Goal: Check status: Check status

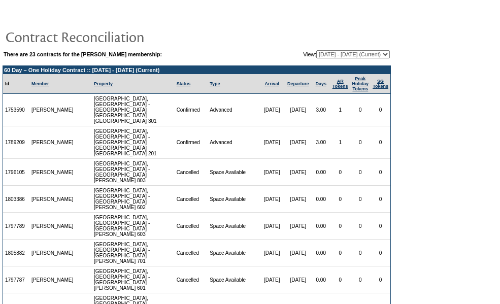
click at [354, 57] on select "[DATE] - [DATE] [DATE] - [DATE] [DATE] - [DATE] [DATE] - [DATE] [DATE] - [DATE]…" at bounding box center [353, 54] width 74 height 8
select select "121094"
click at [316, 51] on select "[DATE] - [DATE] [DATE] - [DATE] [DATE] - [DATE] [DATE] - [DATE] [DATE] - [DATE]…" at bounding box center [353, 54] width 74 height 8
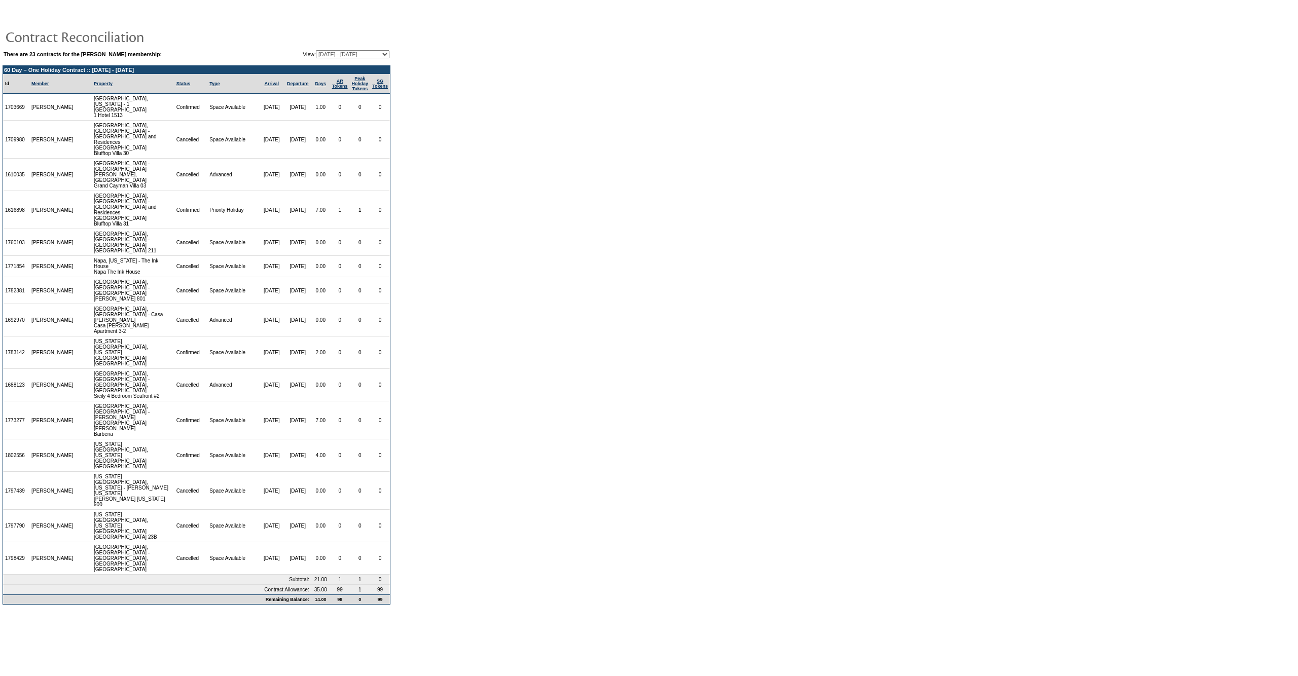
click at [351, 56] on select "[DATE] - [DATE] [DATE] - [DATE] [DATE] - [DATE] [DATE] - [DATE] [DATE] - [DATE]…" at bounding box center [353, 54] width 74 height 8
select select "126671"
click at [316, 51] on select "[DATE] - [DATE] [DATE] - [DATE] [DATE] - [DATE] [DATE] - [DATE] [DATE] - [DATE]…" at bounding box center [353, 54] width 74 height 8
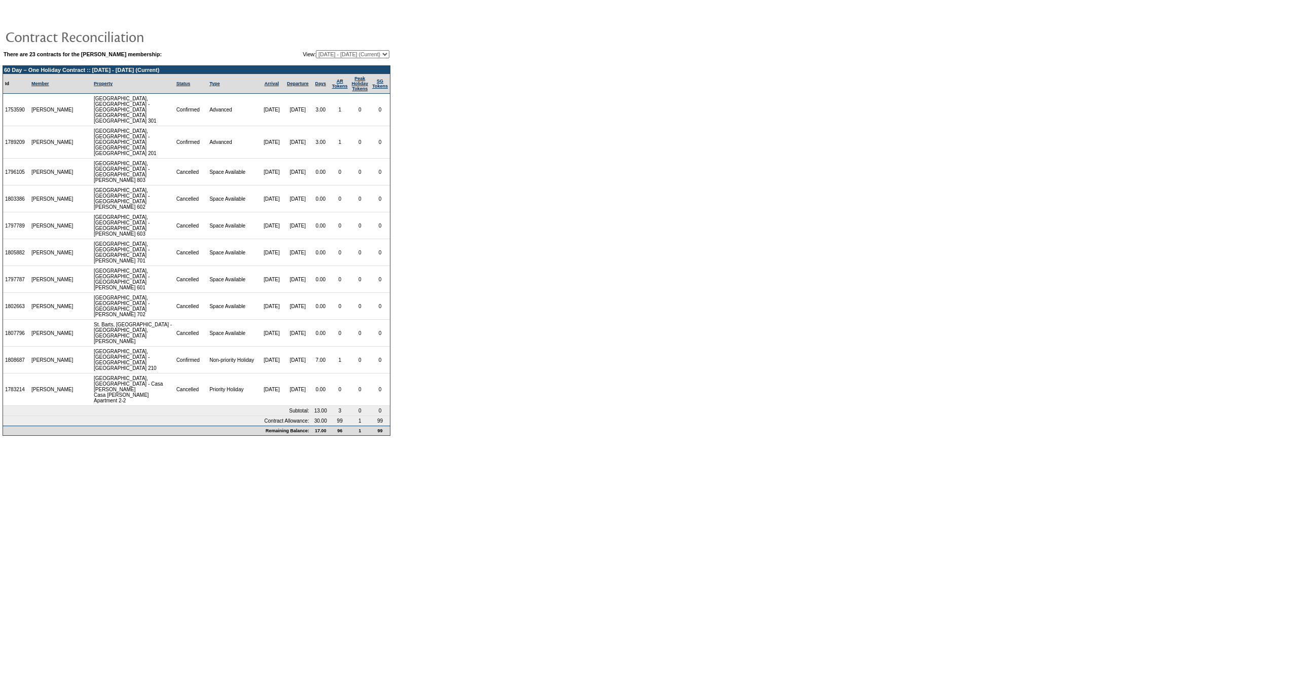
click at [353, 56] on select "[DATE] - [DATE] [DATE] - [DATE] [DATE] - [DATE] [DATE] - [DATE] [DATE] - [DATE]…" at bounding box center [353, 54] width 74 height 8
select select "121094"
click at [316, 51] on select "[DATE] - [DATE] [DATE] - [DATE] [DATE] - [DATE] [DATE] - [DATE] [DATE] - [DATE]…" at bounding box center [353, 54] width 74 height 8
